Goal: Check status

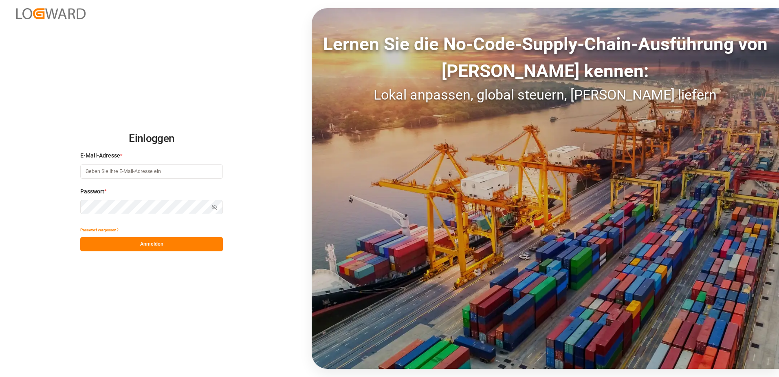
click at [149, 172] on input at bounding box center [151, 171] width 143 height 14
type input "[PERSON_NAME][EMAIL_ADDRESS][PERSON_NAME][DOMAIN_NAME]"
click at [147, 246] on button "Anmelden" at bounding box center [151, 244] width 143 height 14
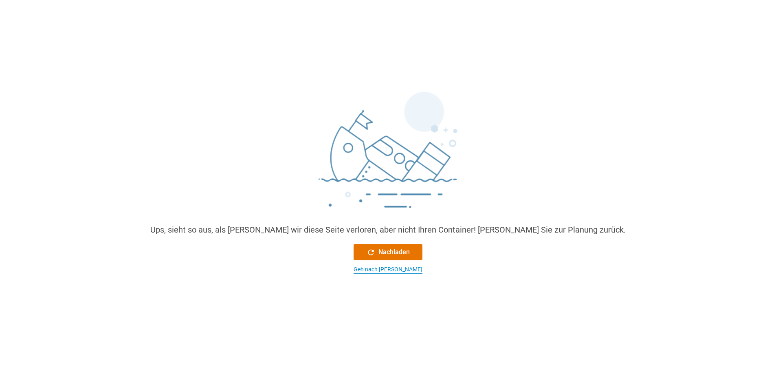
click at [386, 270] on div "Geh nach [PERSON_NAME]" at bounding box center [388, 269] width 69 height 9
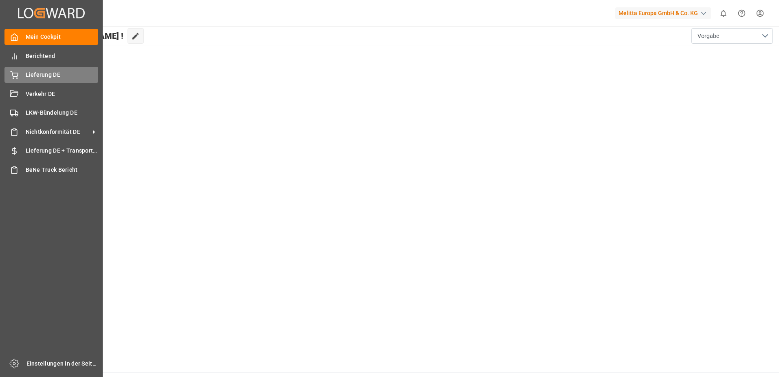
click at [56, 75] on span "Lieferung DE" at bounding box center [62, 75] width 73 height 9
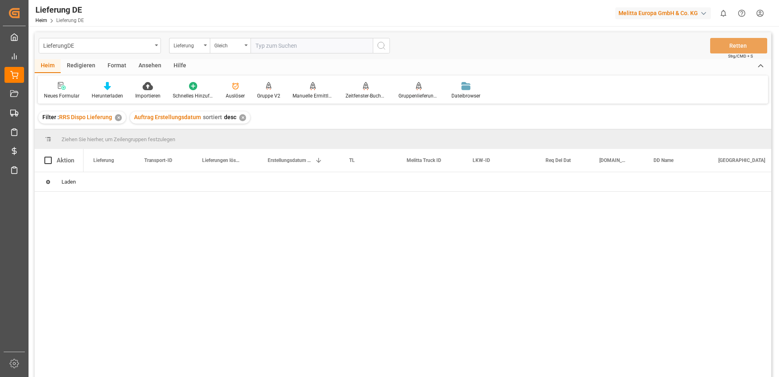
click at [282, 47] on input "text" at bounding box center [312, 45] width 122 height 15
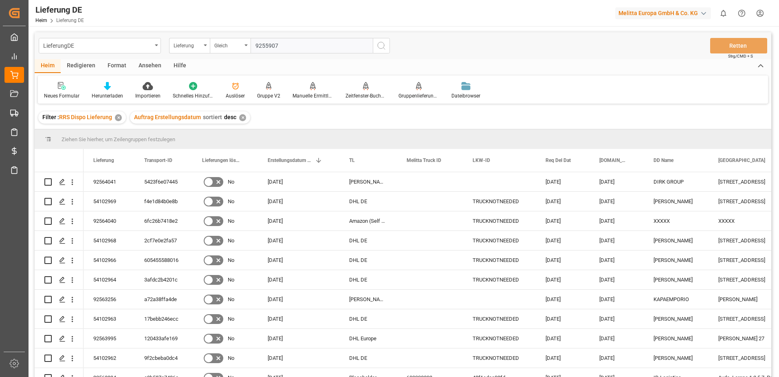
type input "92559075"
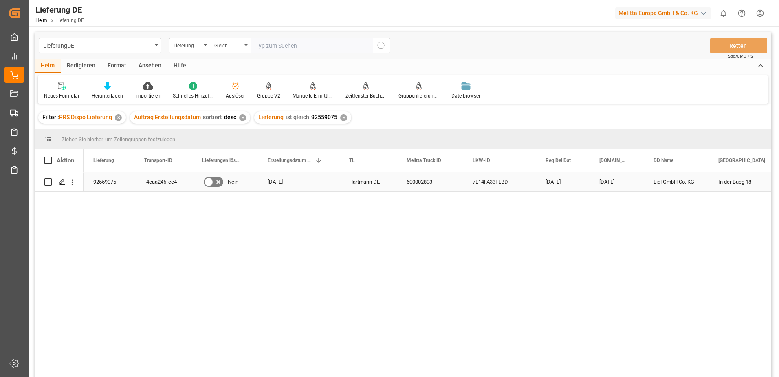
click at [151, 182] on div "f4eaa245fee4" at bounding box center [163, 181] width 58 height 19
click at [75, 183] on icon "Menü öffnen" at bounding box center [72, 182] width 9 height 9
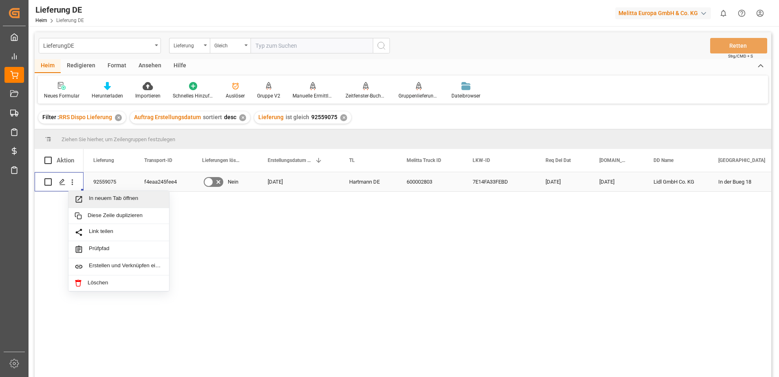
click at [97, 201] on span "In neuem Tab öffnen" at bounding box center [126, 199] width 74 height 9
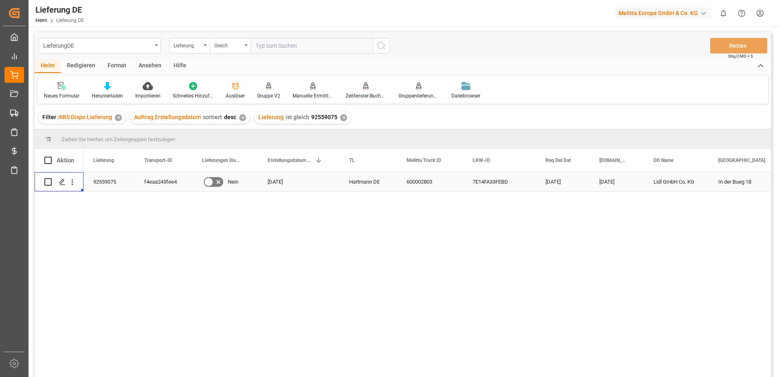
click at [175, 182] on div "f4eaa245fee4" at bounding box center [163, 181] width 58 height 19
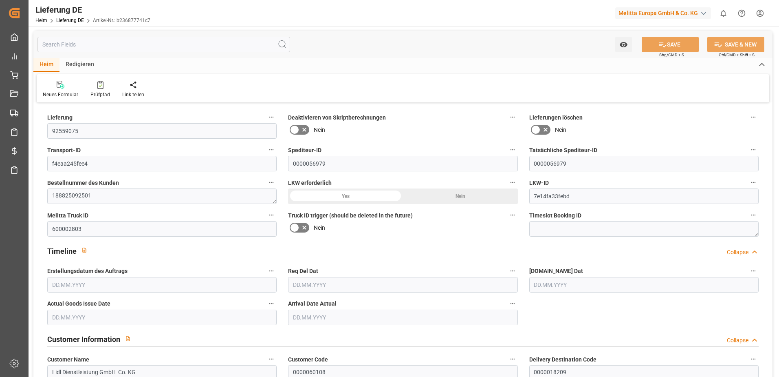
type input "1"
type input "238.464"
type input "321"
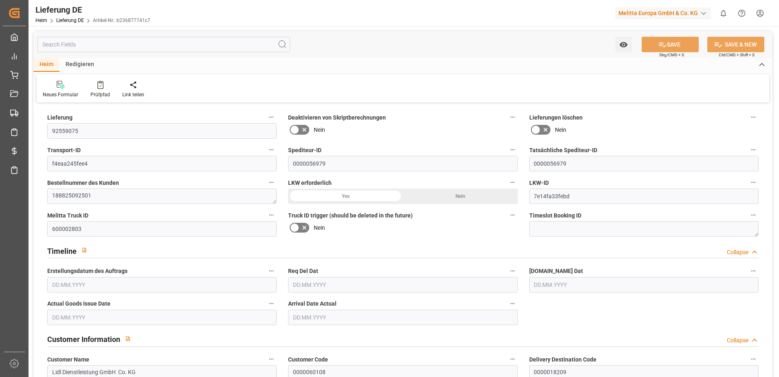
type input "1833.84"
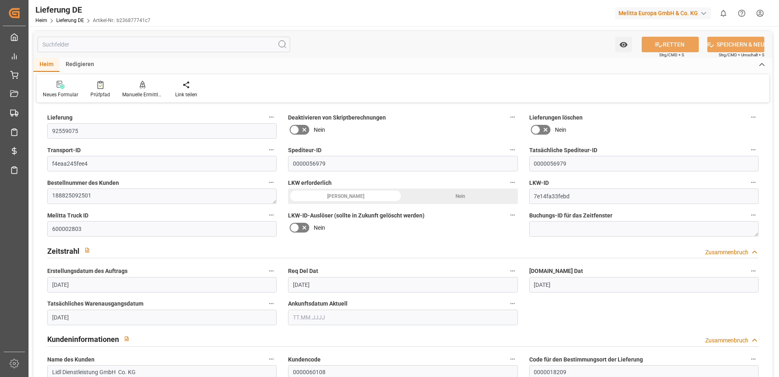
type input "[DATE]"
